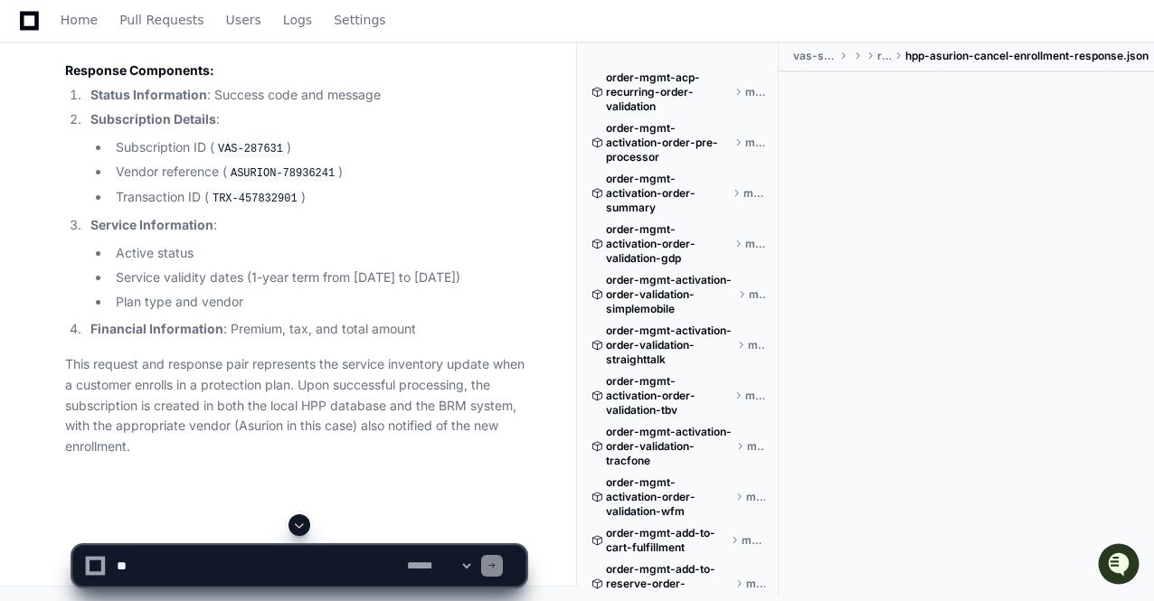
click at [184, 571] on textarea at bounding box center [258, 566] width 290 height 40
paste textarea "**********"
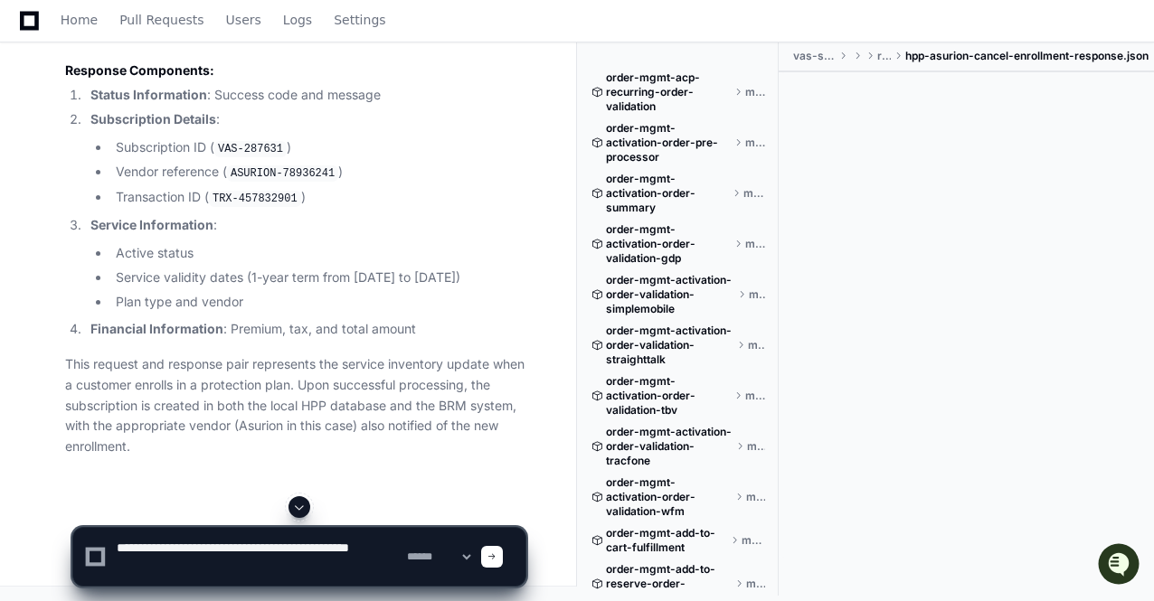
click at [273, 545] on textarea at bounding box center [258, 557] width 290 height 58
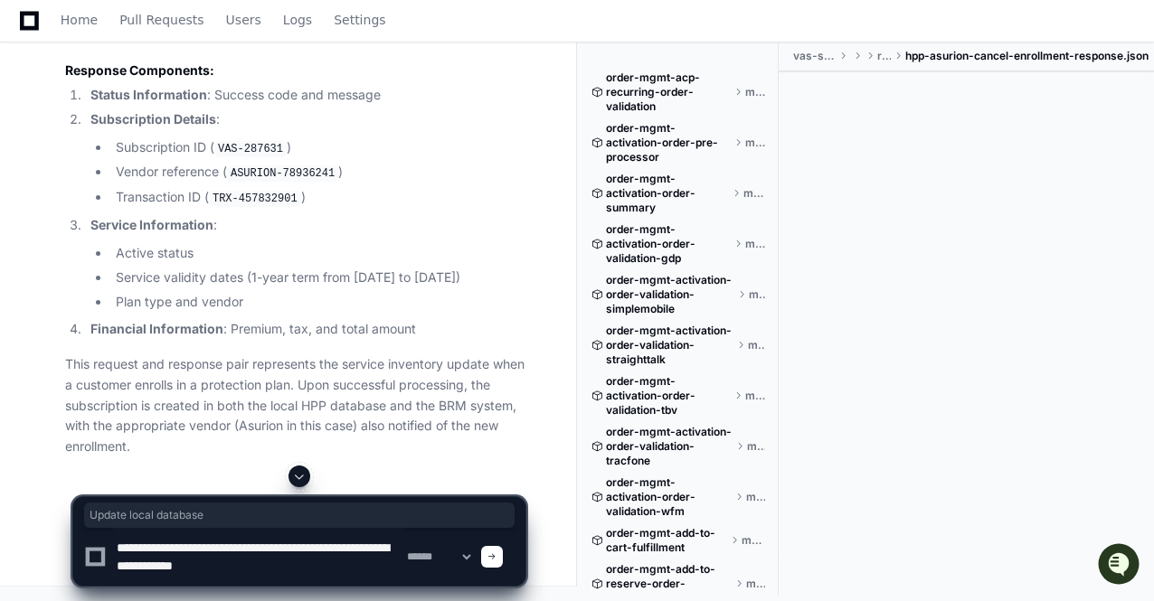
drag, startPoint x: 197, startPoint y: 182, endPoint x: 63, endPoint y: 184, distance: 133.8
drag, startPoint x: 349, startPoint y: 547, endPoint x: 428, endPoint y: 585, distance: 87.4
click at [428, 585] on div "**********" at bounding box center [299, 557] width 430 height 58
type textarea "**********"
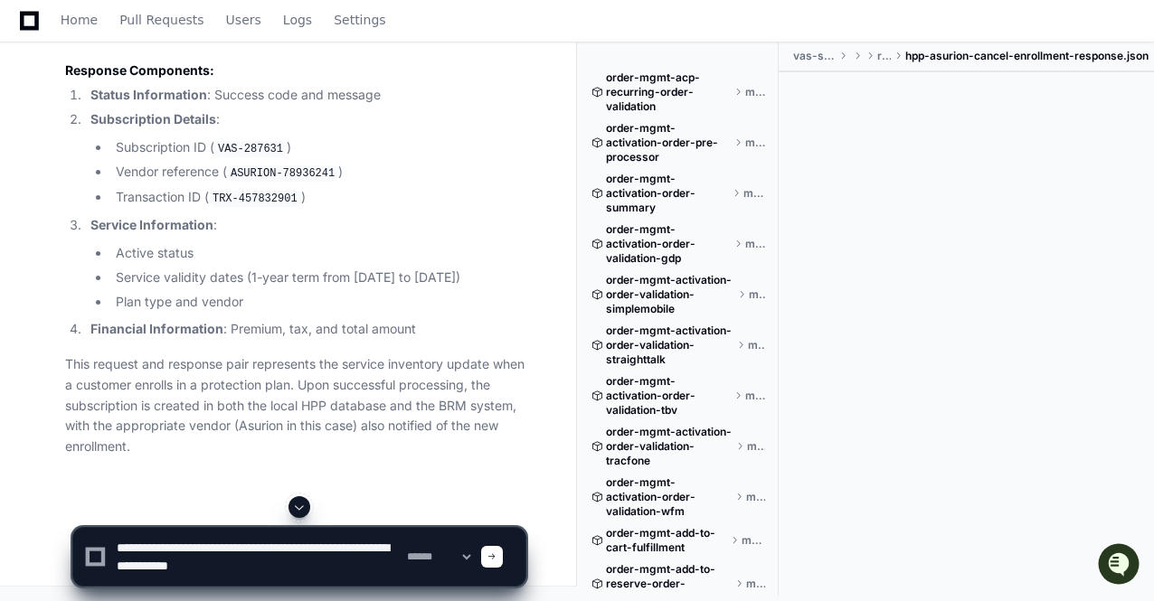
click at [496, 559] on span at bounding box center [491, 556] width 9 height 9
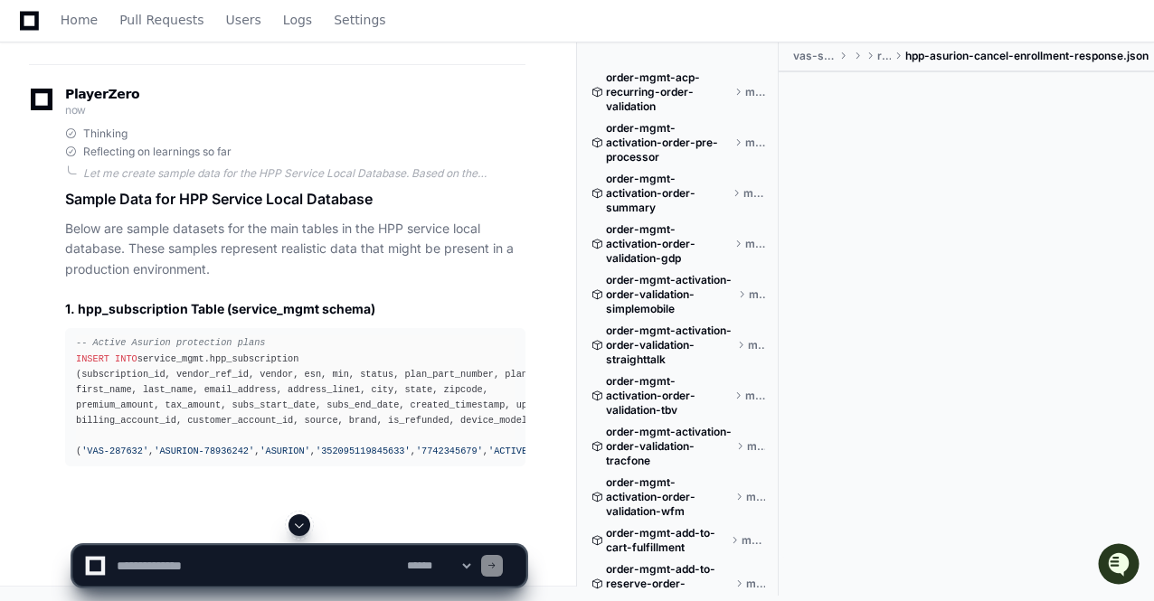
click at [298, 527] on span at bounding box center [299, 525] width 14 height 14
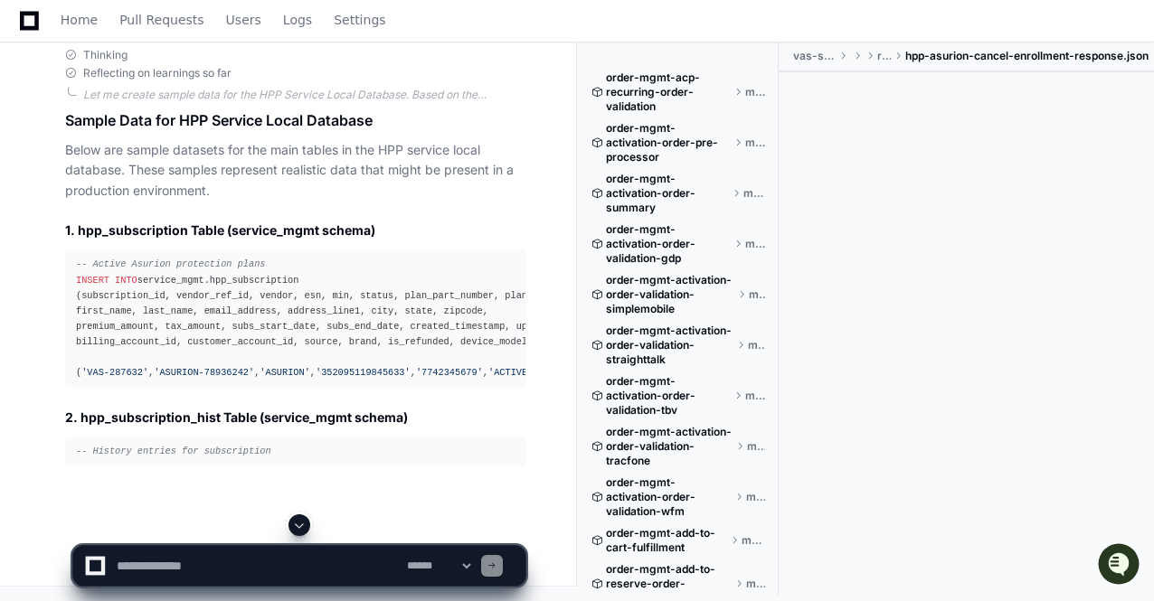
click at [298, 527] on span at bounding box center [299, 525] width 14 height 14
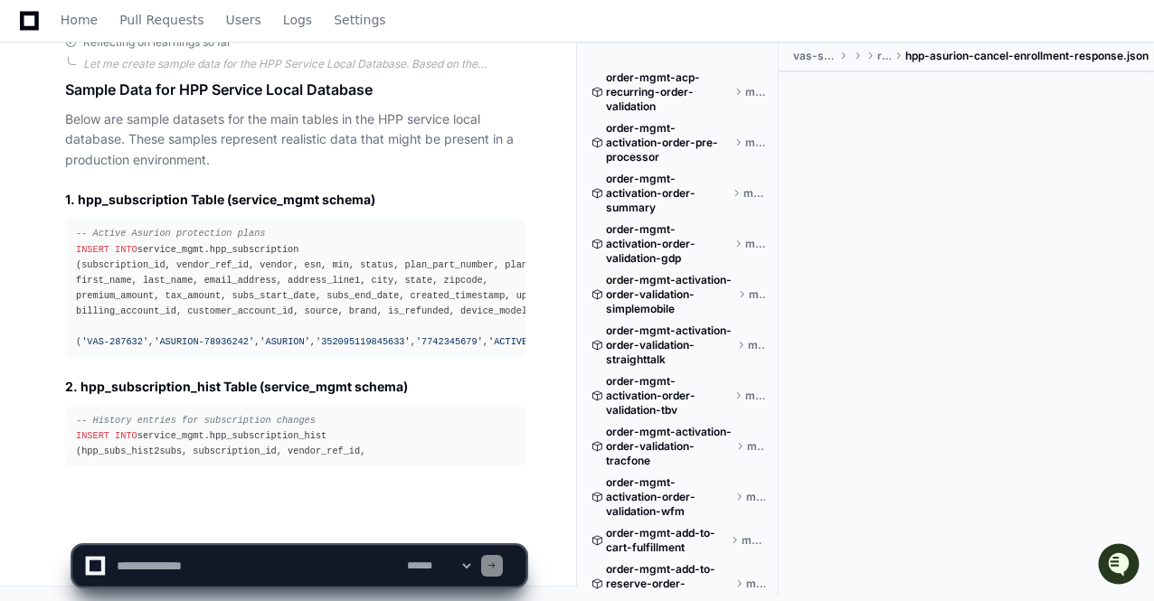
scroll to position [80817, 0]
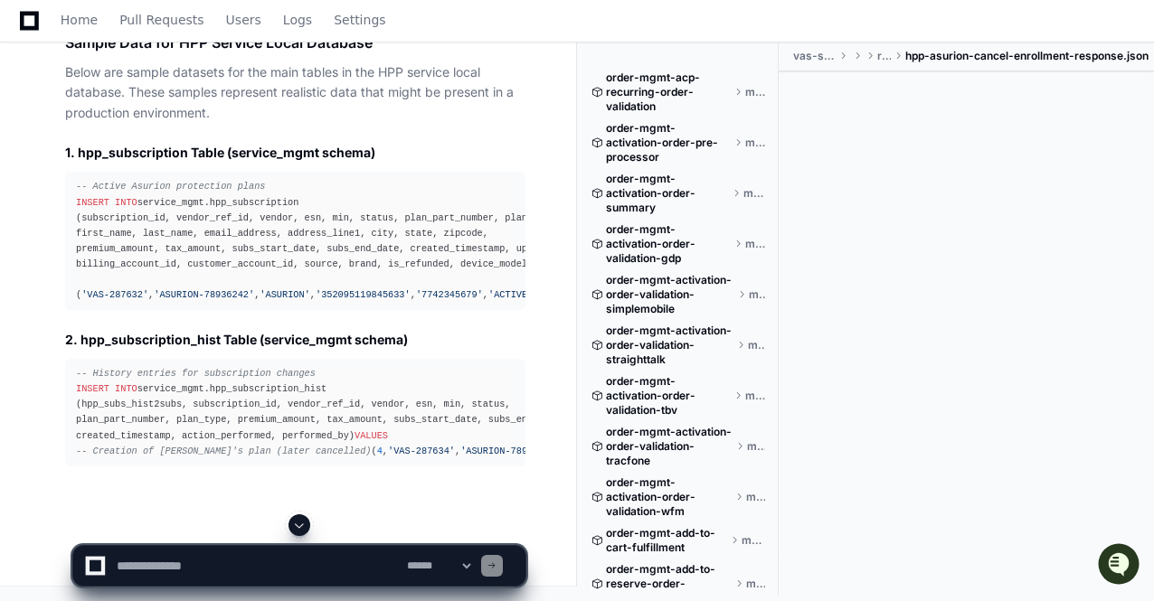
click at [298, 527] on span at bounding box center [299, 525] width 14 height 14
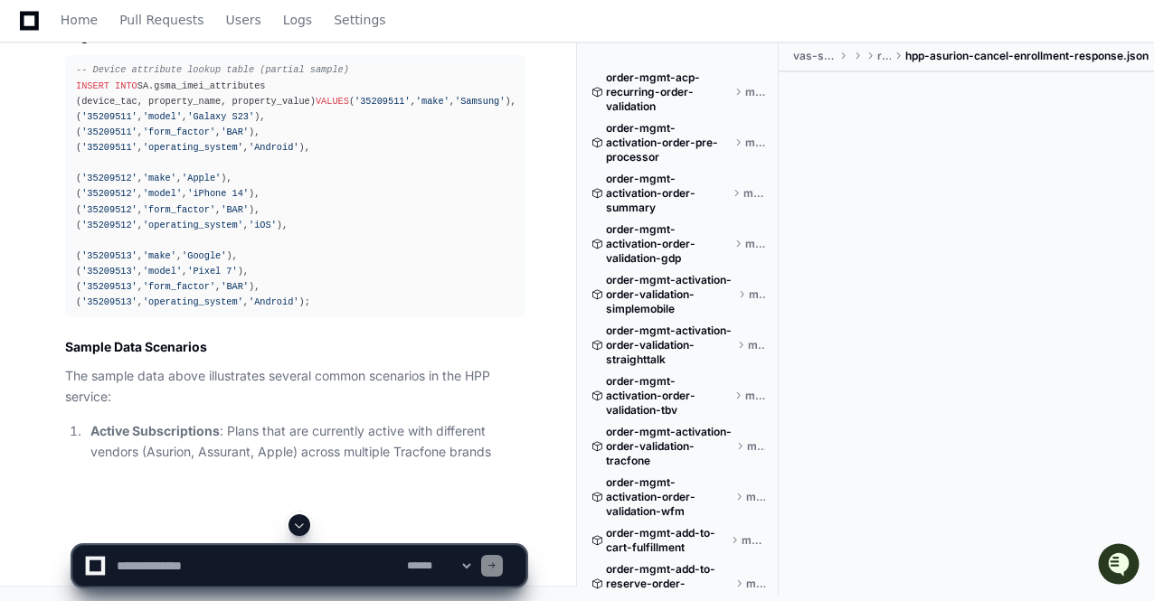
click at [298, 527] on span at bounding box center [299, 525] width 14 height 14
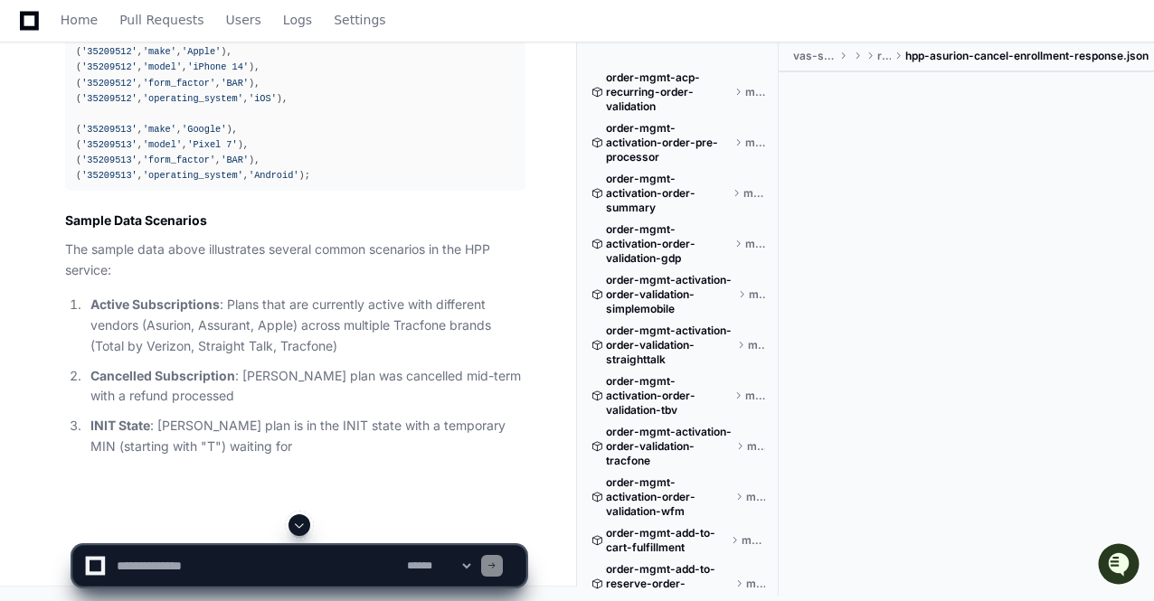
click at [298, 527] on span at bounding box center [299, 525] width 14 height 14
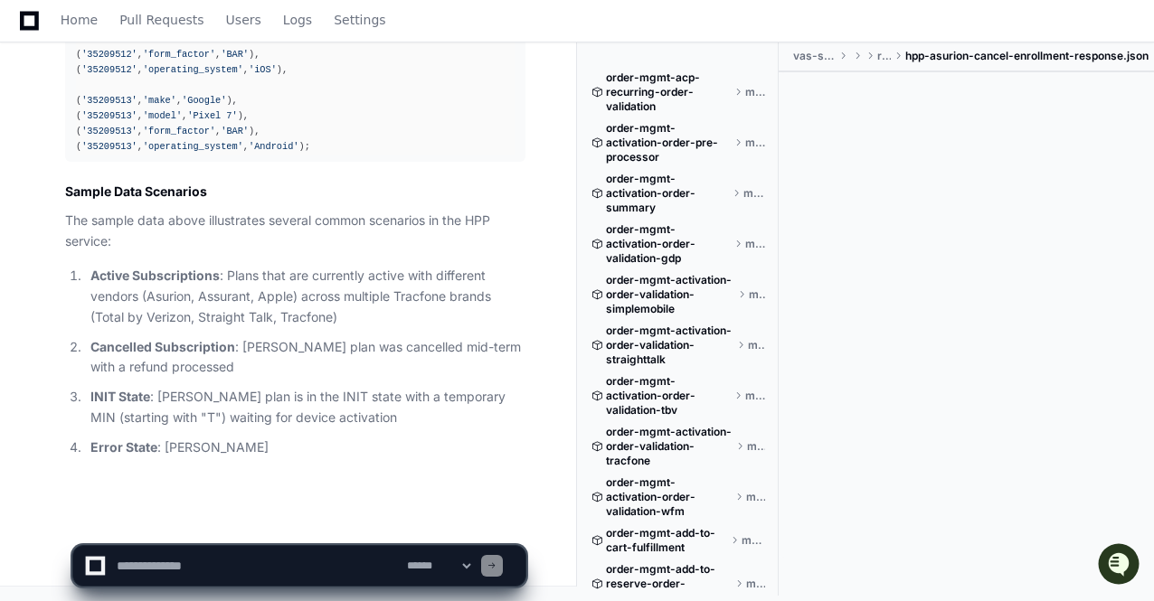
scroll to position [82364, 0]
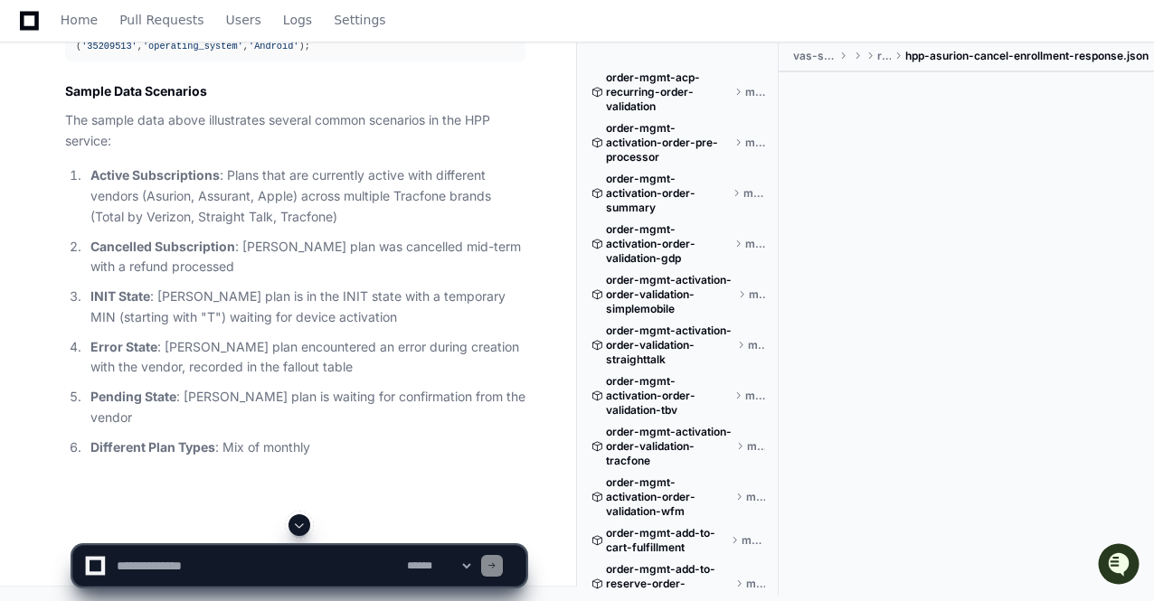
click at [298, 527] on span at bounding box center [299, 525] width 14 height 14
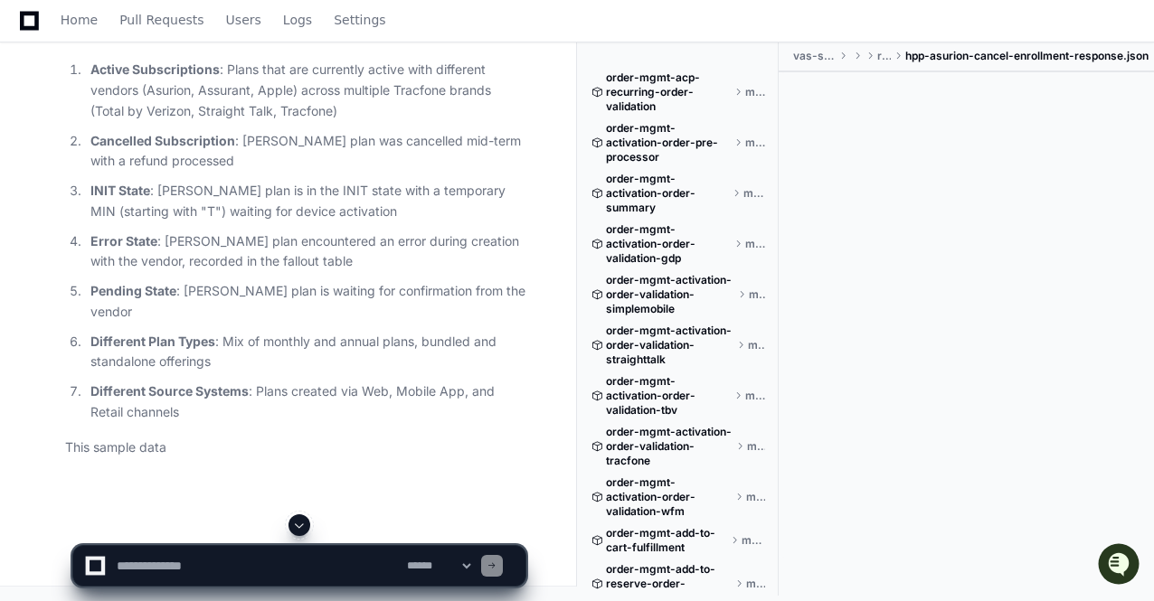
click at [298, 527] on span at bounding box center [299, 525] width 14 height 14
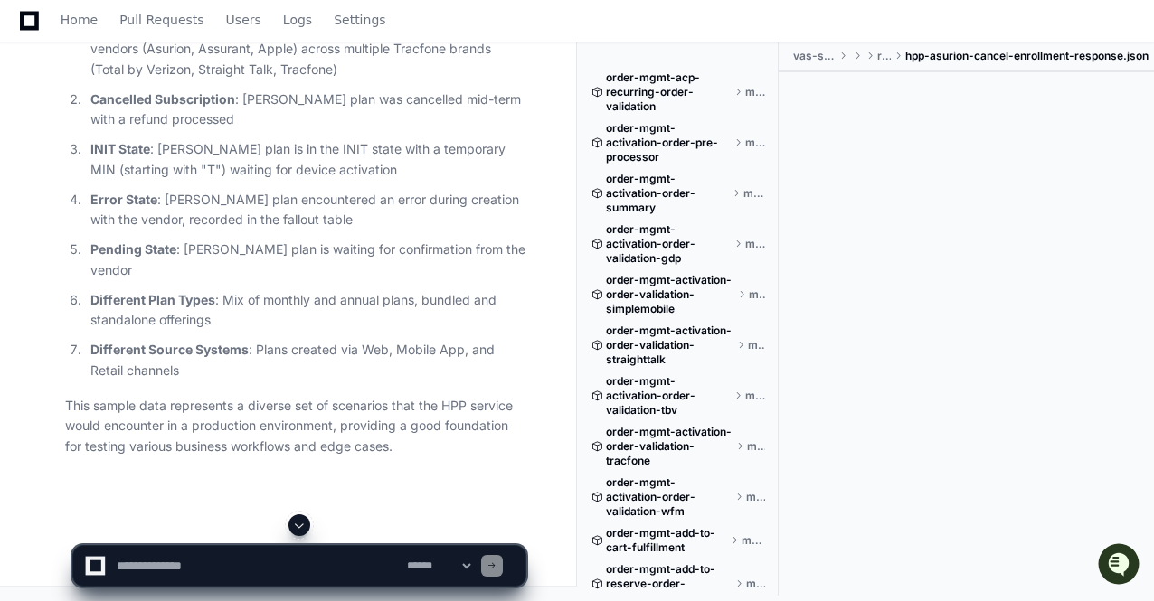
click at [298, 527] on span at bounding box center [299, 525] width 14 height 14
click at [298, 527] on app-app-chat-input "**********" at bounding box center [299, 550] width 454 height 72
click at [313, 433] on p "This sample data represents a diverse set of scenarios that the HPP service wou…" at bounding box center [295, 426] width 460 height 61
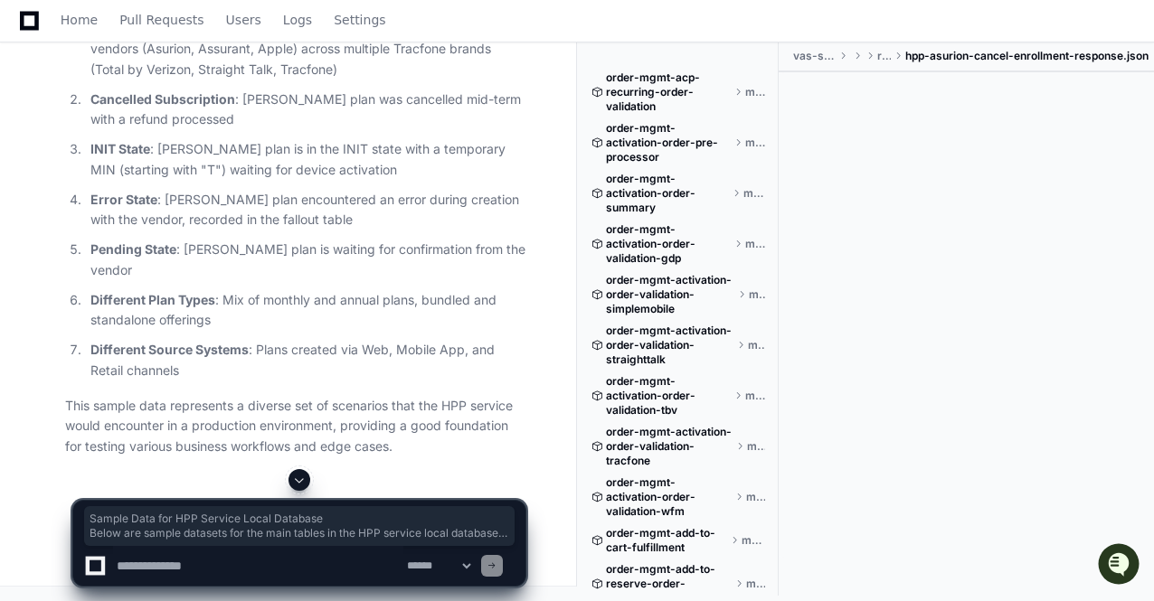
drag, startPoint x: 67, startPoint y: 102, endPoint x: 228, endPoint y: 192, distance: 184.2
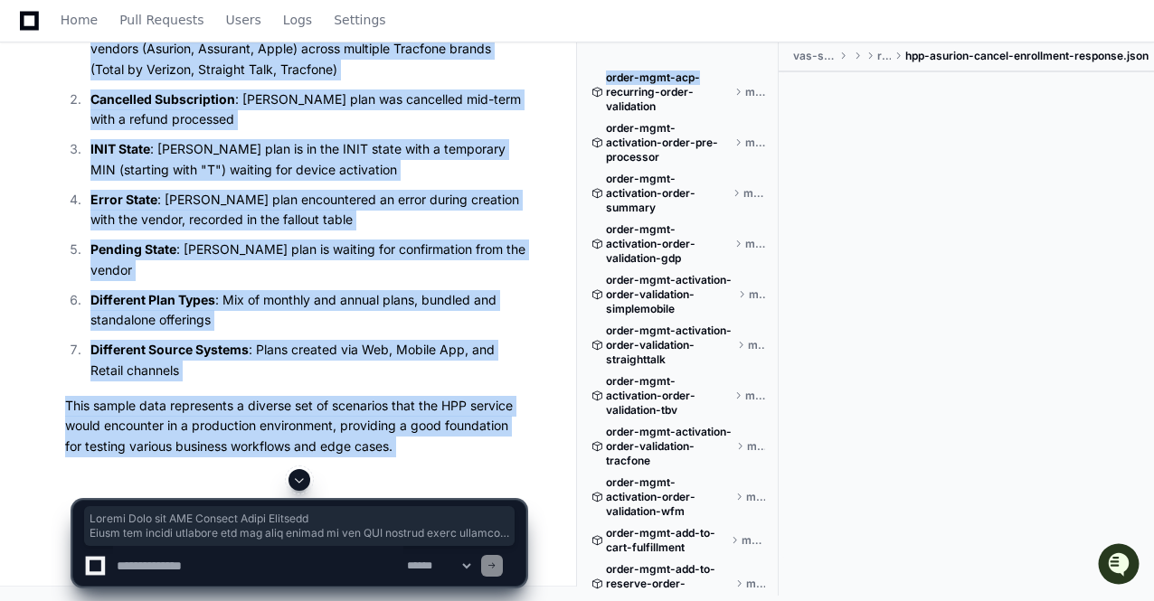
scroll to position [82465, 0]
copy div "Sample Data for HPP Service Local Database Below are sample datasets for the ma…"
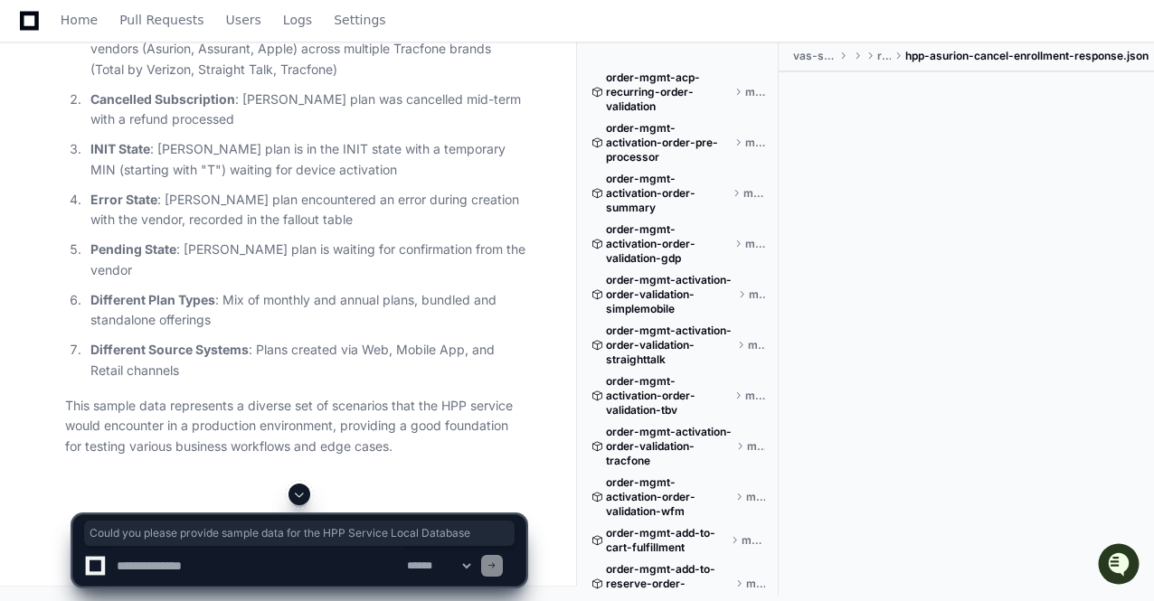
drag, startPoint x: 514, startPoint y: 187, endPoint x: 56, endPoint y: 195, distance: 457.6
copy p "Could you please provide sample data for the HPP Service Local Database"
click at [140, 570] on textarea at bounding box center [258, 566] width 290 height 40
paste textarea "**********"
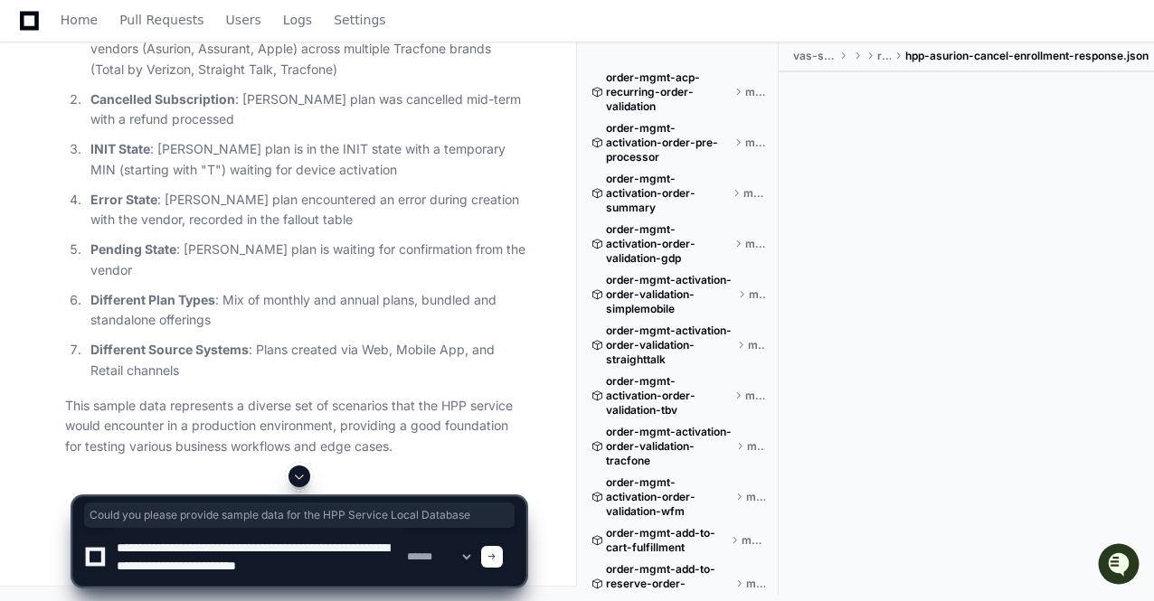
type textarea "**********"
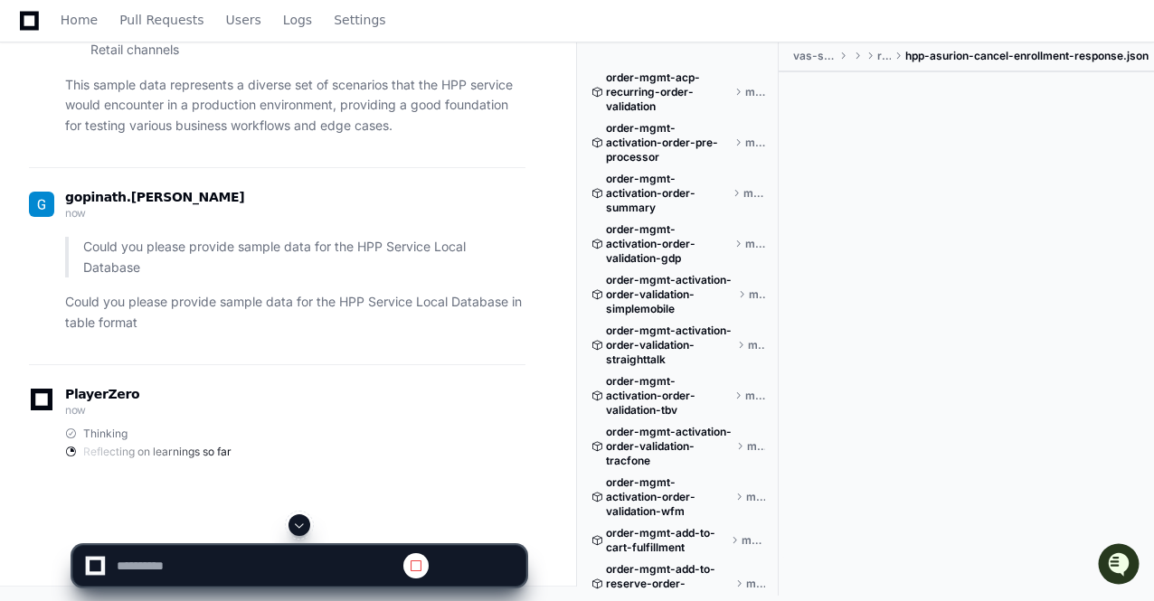
scroll to position [78639, 0]
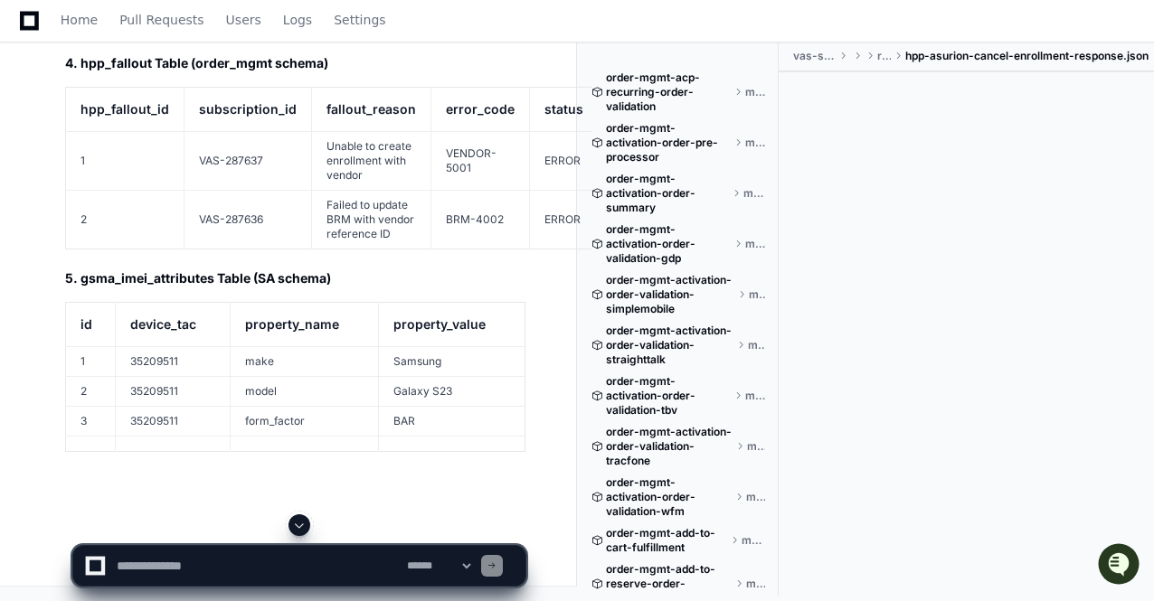
click at [302, 520] on span at bounding box center [299, 525] width 14 height 14
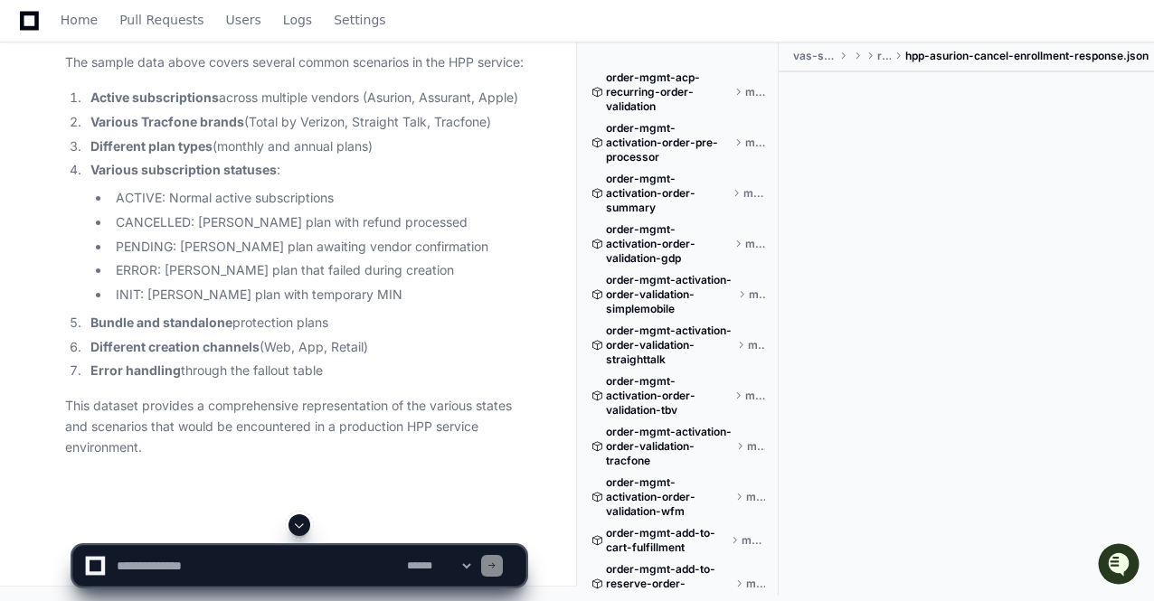
scroll to position [83098, 0]
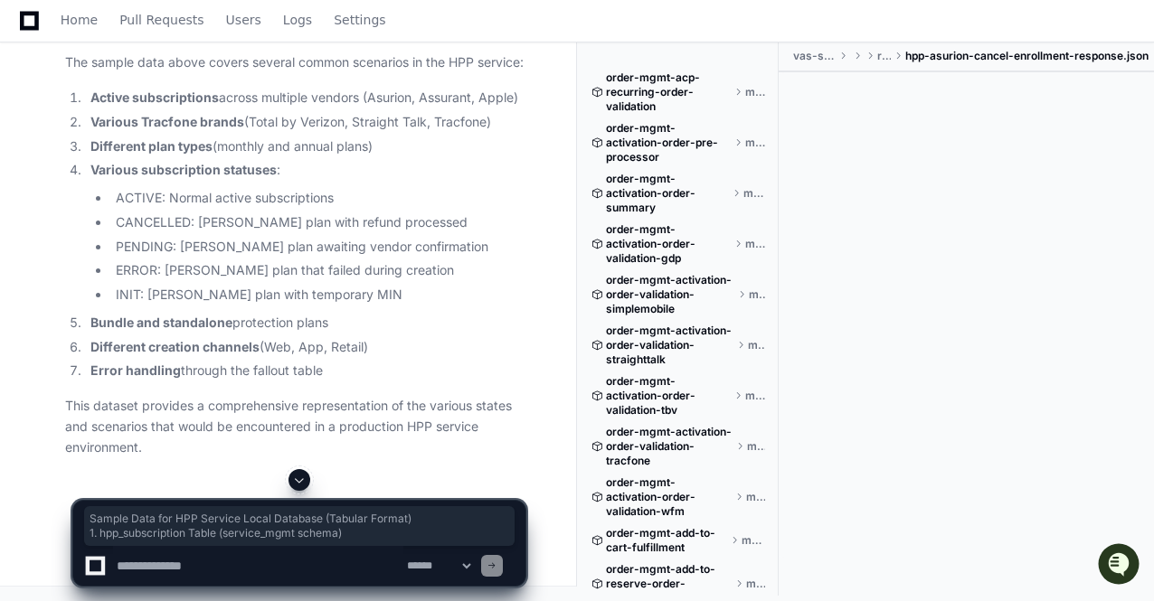
drag, startPoint x: 66, startPoint y: 334, endPoint x: 496, endPoint y: 347, distance: 429.7
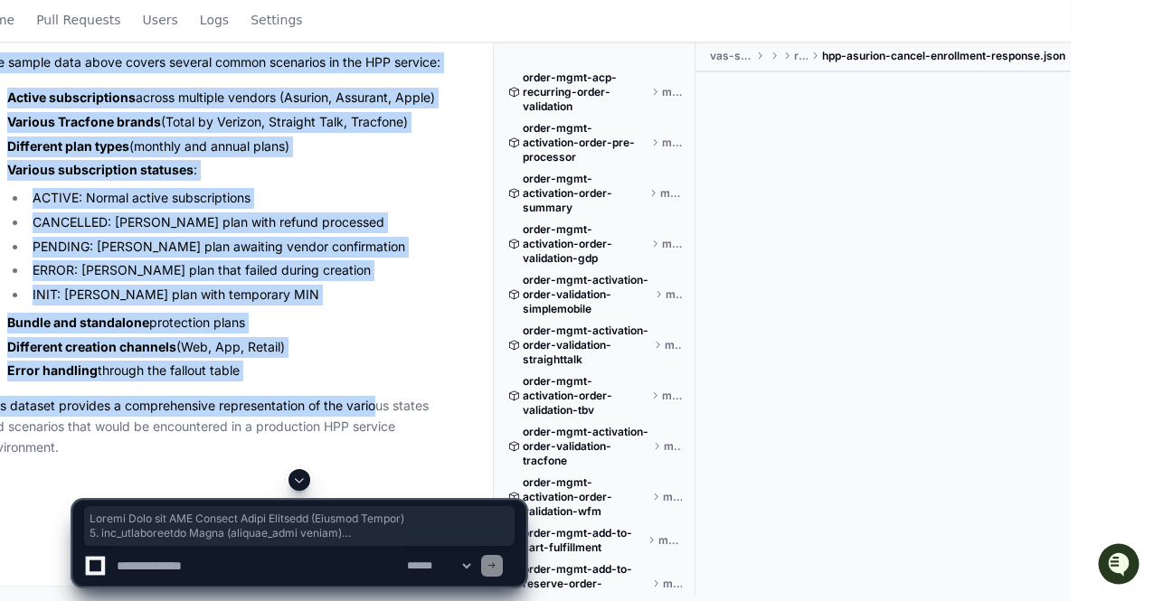
scroll to position [84977, 83]
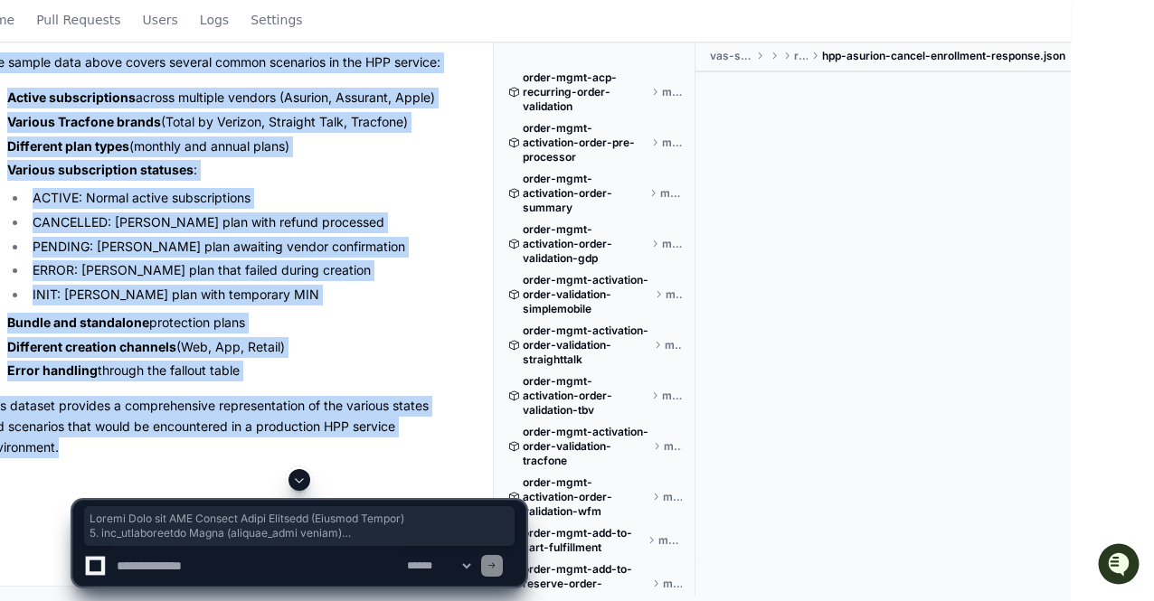
copy div "Sample Data for HPP Service Local Database (Tabular Format) 1. hpp_subscription…"
click at [377, 306] on li "Various subscription statuses : ACTIVE: Normal active subscriptions CANCELLED: …" at bounding box center [222, 233] width 440 height 146
